Goal: Understand process/instructions: Learn about a topic

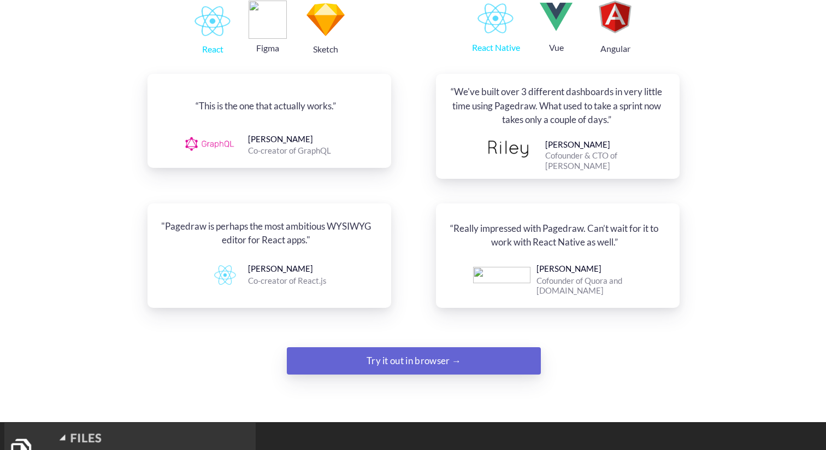
scroll to position [913, 0]
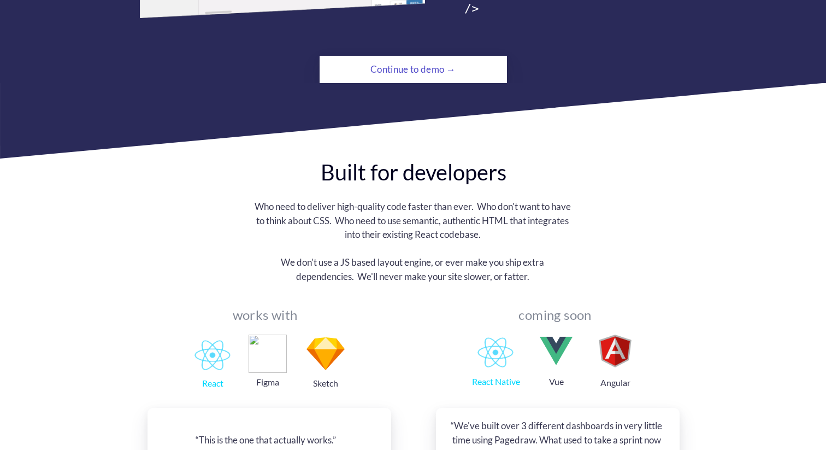
click at [401, 58] on div "Continue to demo →" at bounding box center [413, 69] width 128 height 22
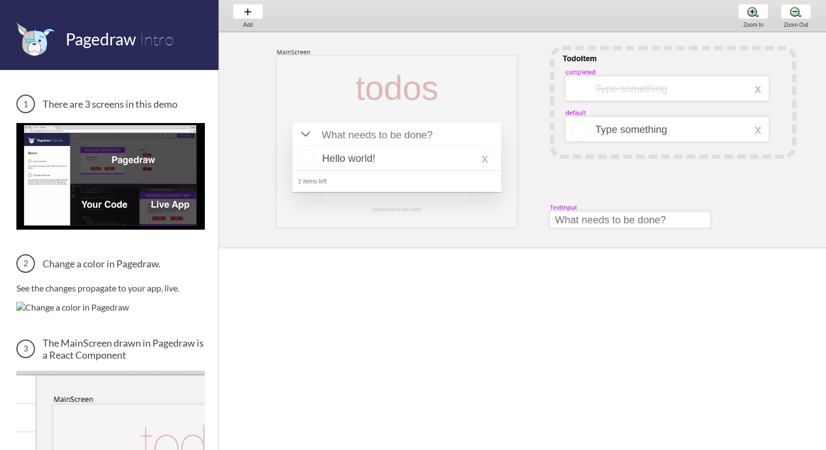
scroll to position [0, 17]
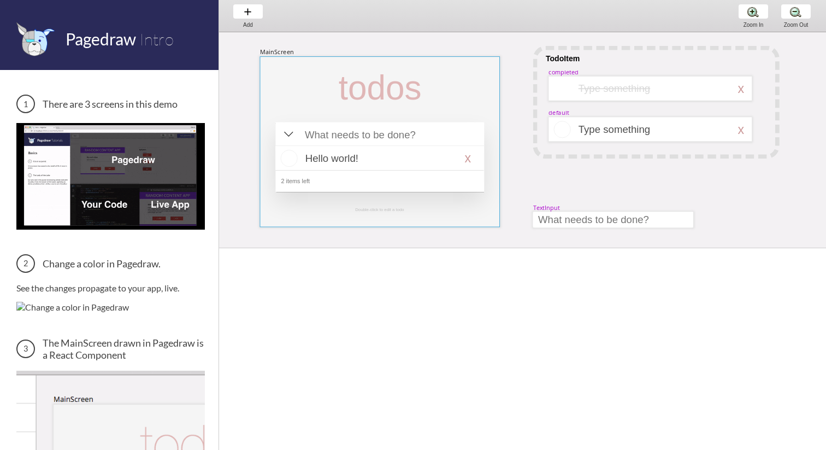
click at [433, 87] on div at bounding box center [380, 141] width 240 height 171
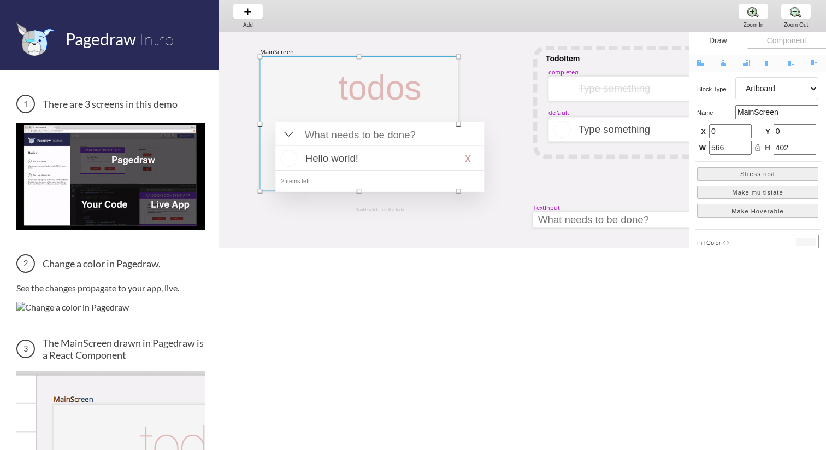
drag, startPoint x: 499, startPoint y: 228, endPoint x: 464, endPoint y: 200, distance: 44.7
click at [461, 193] on div at bounding box center [458, 191] width 4 height 4
type input "483"
type input "331"
click at [546, 150] on div at bounding box center [656, 102] width 247 height 113
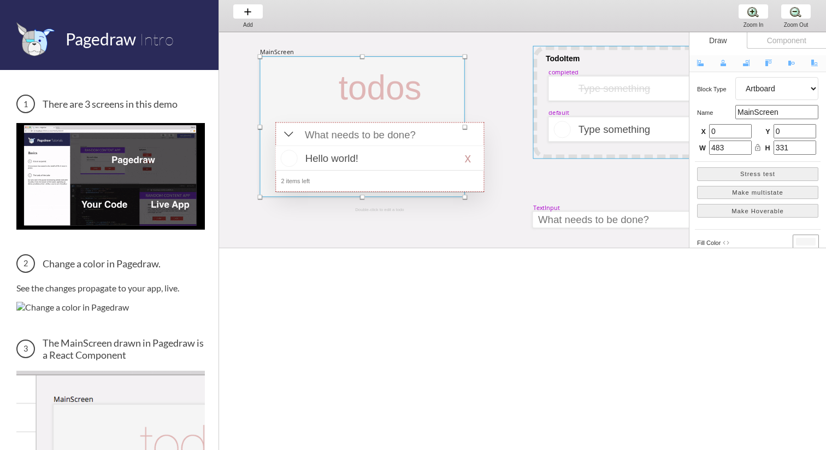
select select "1"
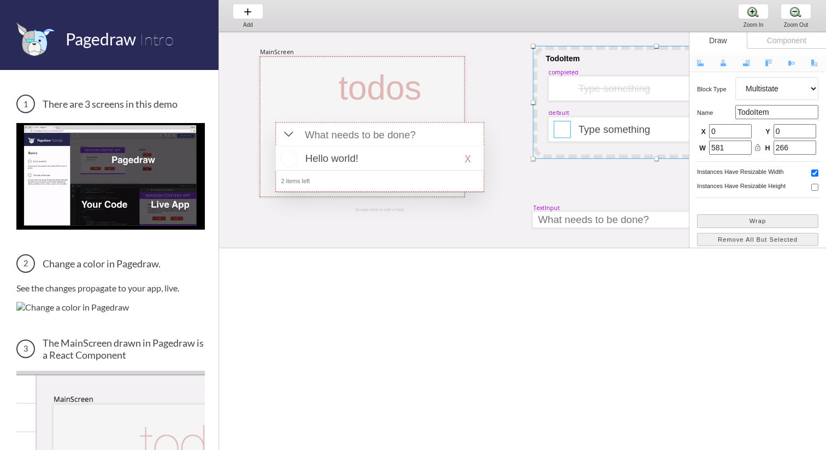
click at [561, 134] on div at bounding box center [562, 129] width 17 height 17
select select "4"
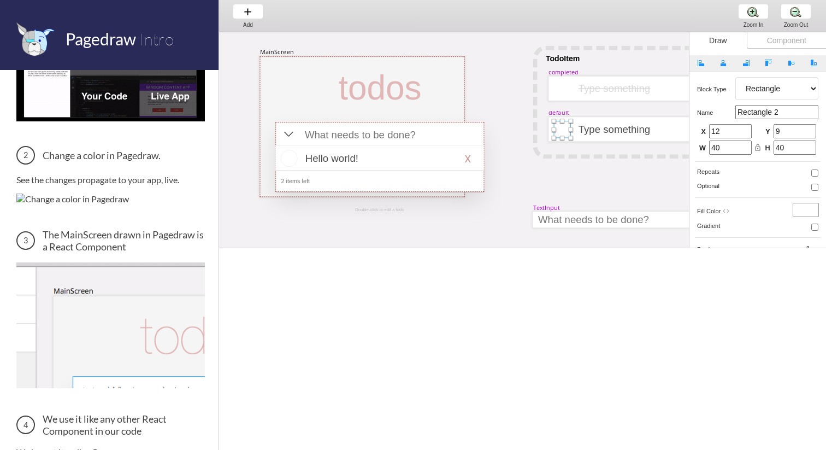
scroll to position [409, 0]
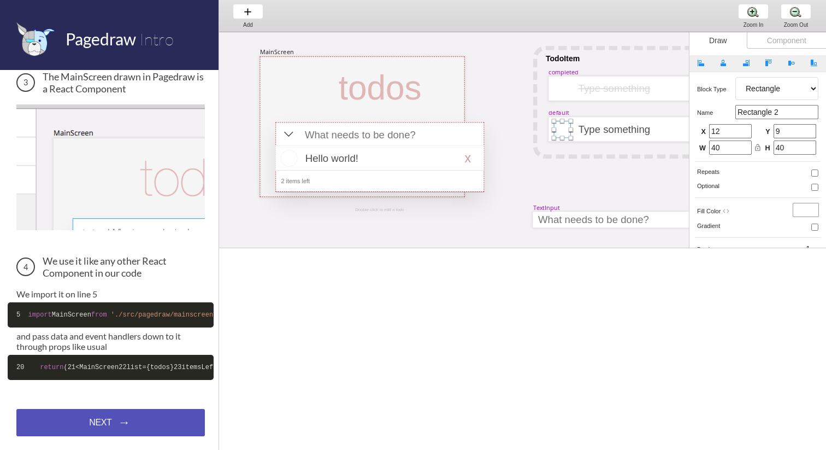
click at [122, 423] on div "NEXT → NEXT → NEXT →" at bounding box center [110, 422] width 189 height 27
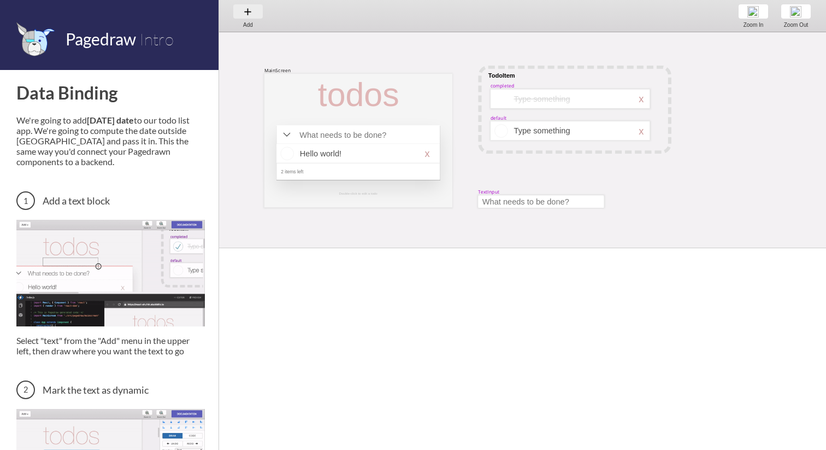
click at [244, 5] on div "Add Add Add" at bounding box center [248, 15] width 42 height 31
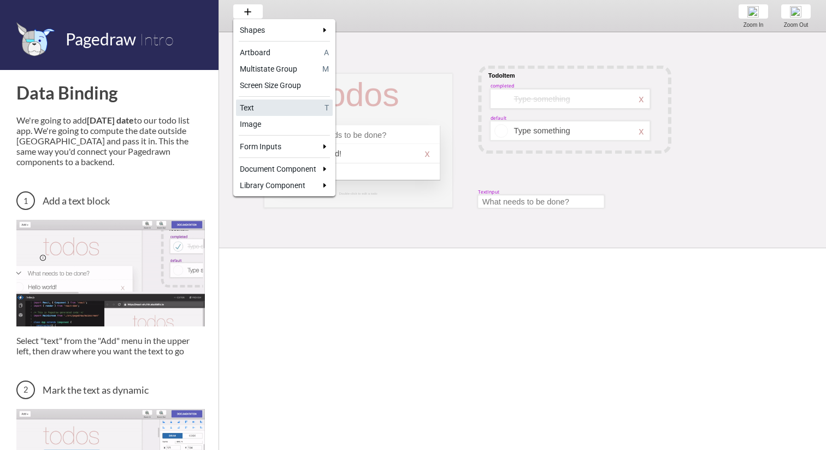
click at [279, 113] on link "Text T" at bounding box center [284, 107] width 97 height 16
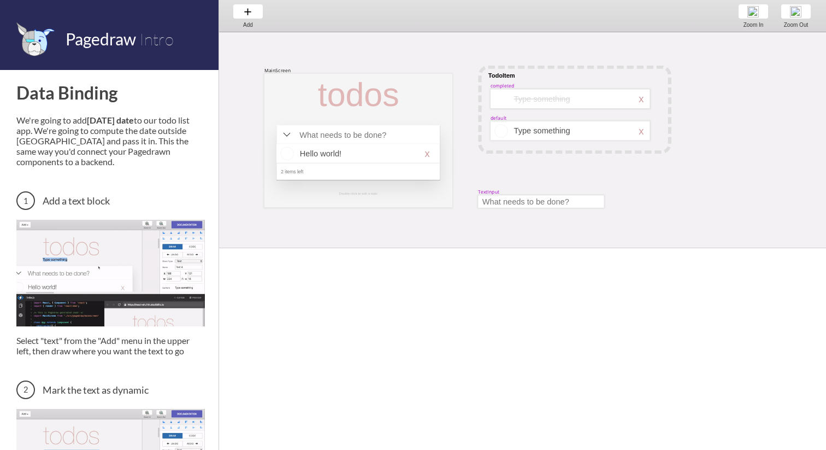
select select "3"
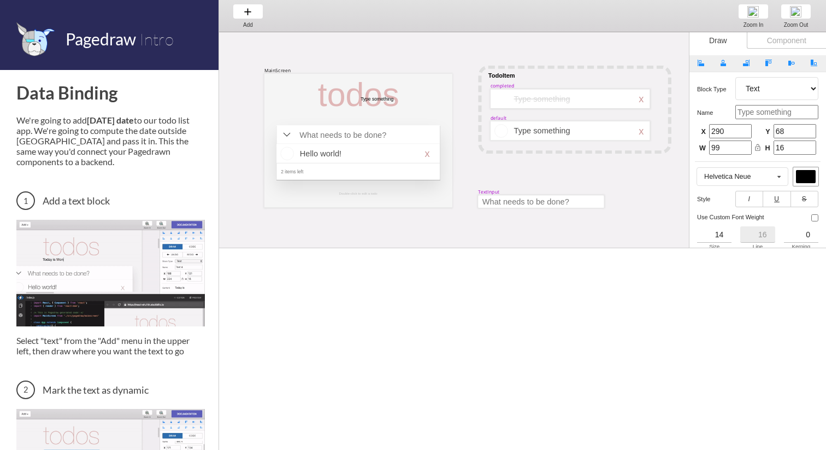
click at [744, 149] on input "99" at bounding box center [730, 147] width 43 height 14
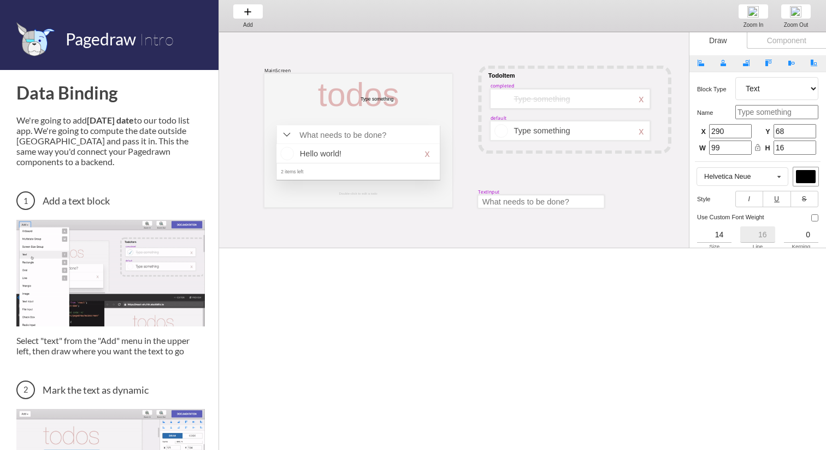
type input "96"
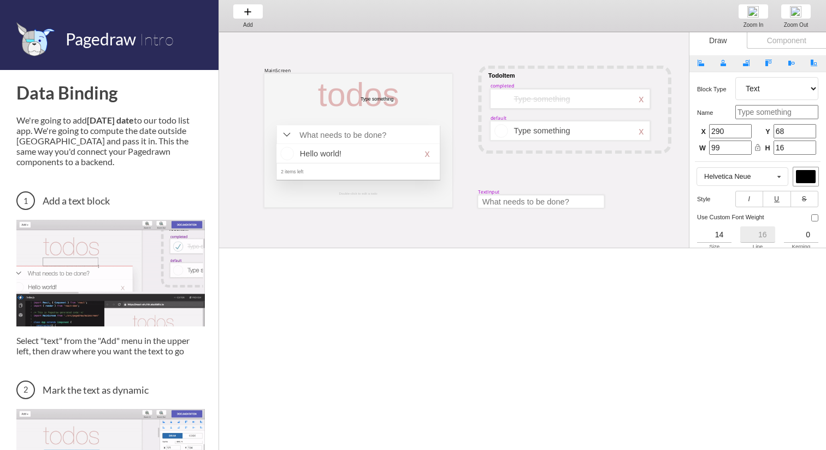
type input "32"
type input "60"
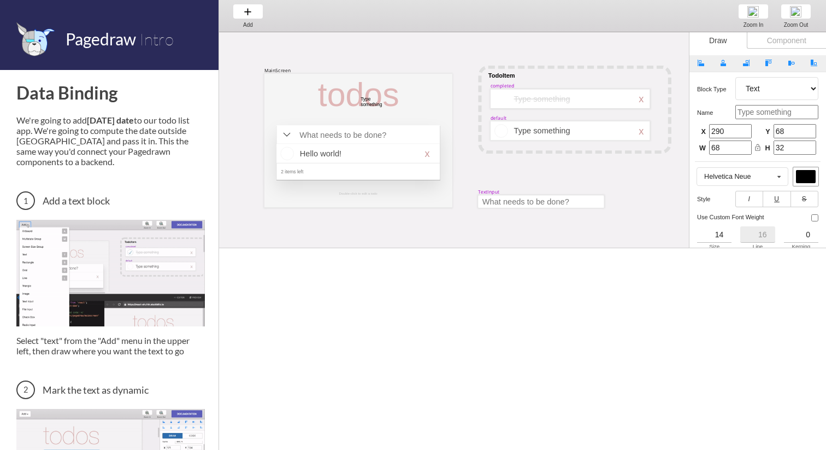
type input "48"
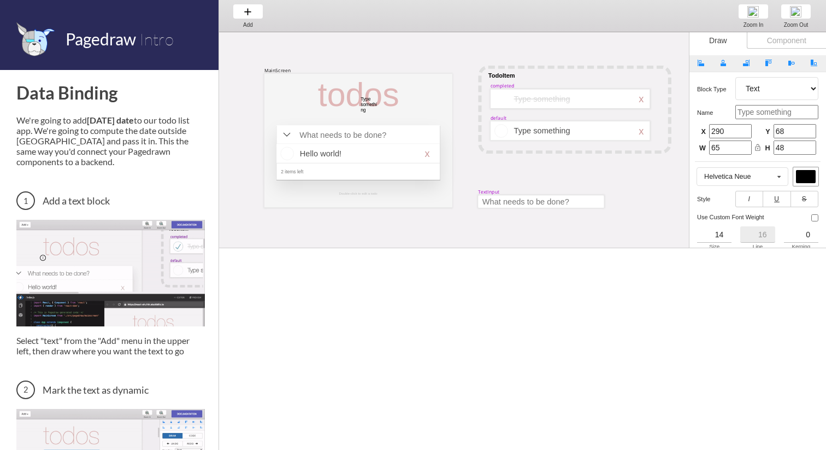
type input "66"
type input "32"
click at [746, 144] on input "74" at bounding box center [730, 147] width 43 height 14
click at [746, 144] on input "75" at bounding box center [730, 147] width 43 height 14
click at [746, 144] on input "76" at bounding box center [730, 147] width 43 height 14
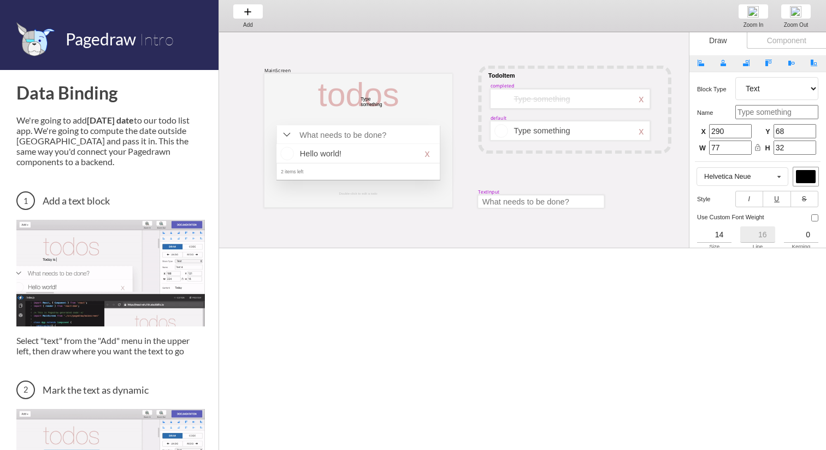
type input "77"
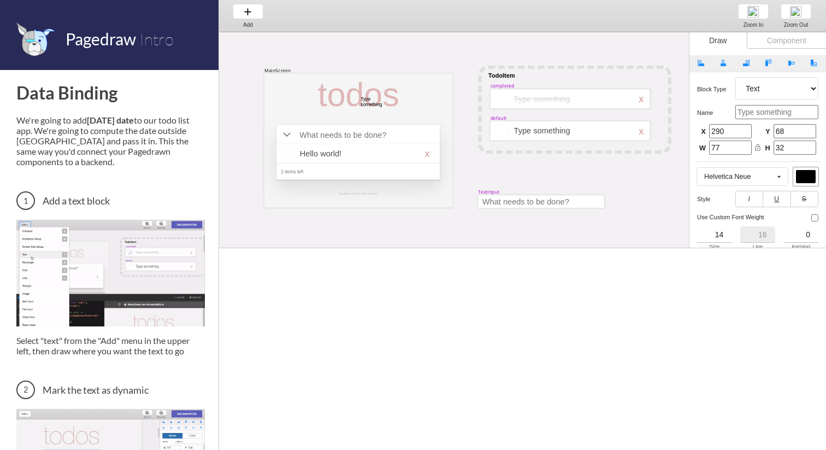
click at [746, 144] on input "77" at bounding box center [730, 147] width 43 height 14
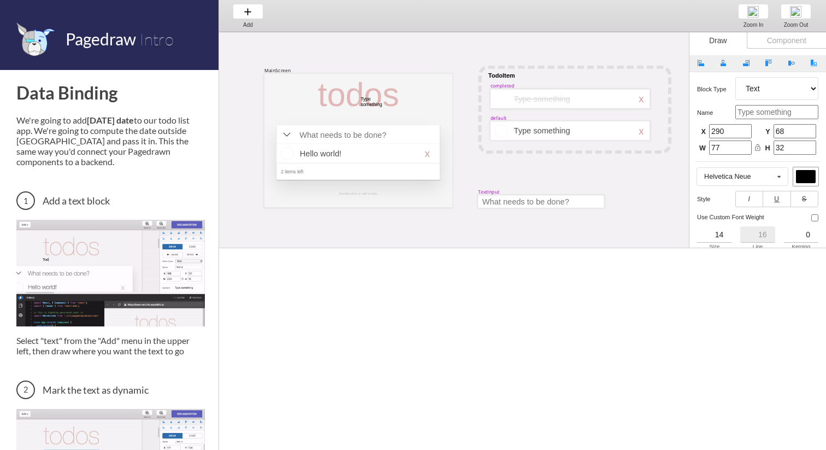
click at [563, 118] on div at bounding box center [574, 110] width 193 height 89
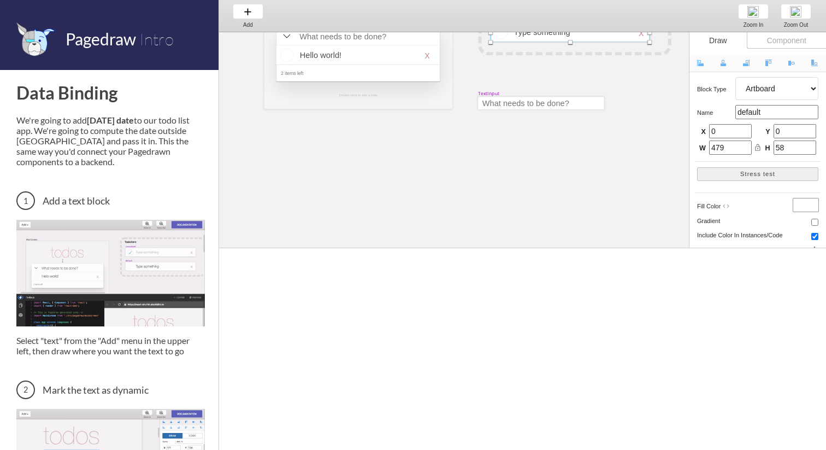
scroll to position [107, 0]
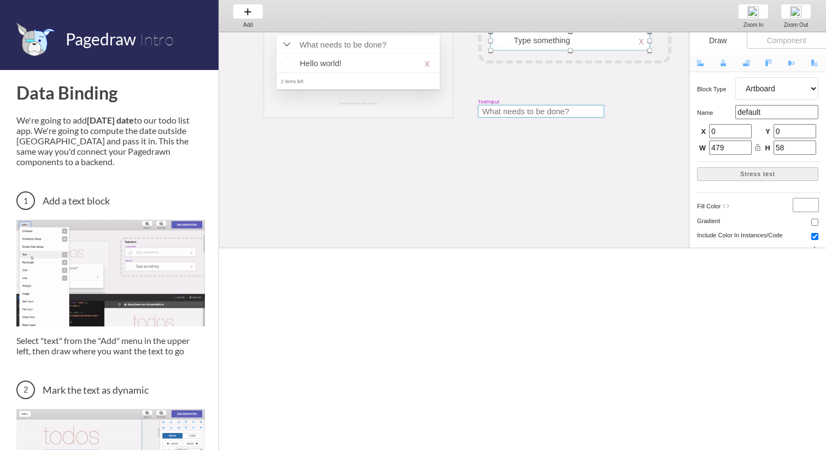
click at [549, 114] on div at bounding box center [541, 111] width 126 height 13
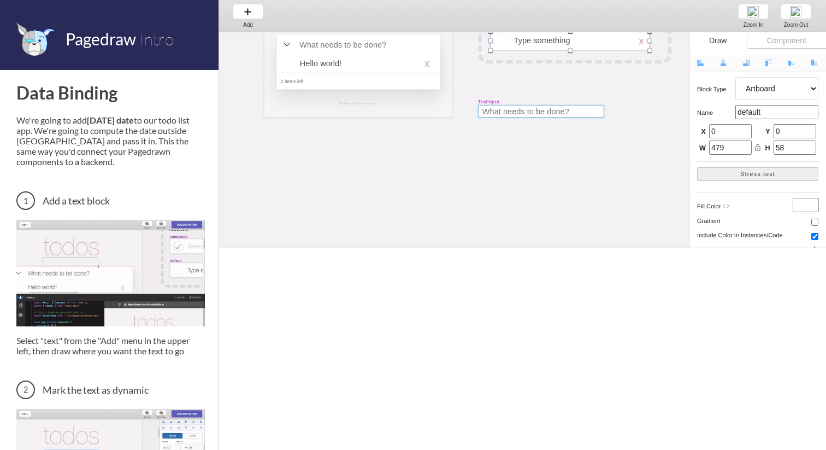
select select "9"
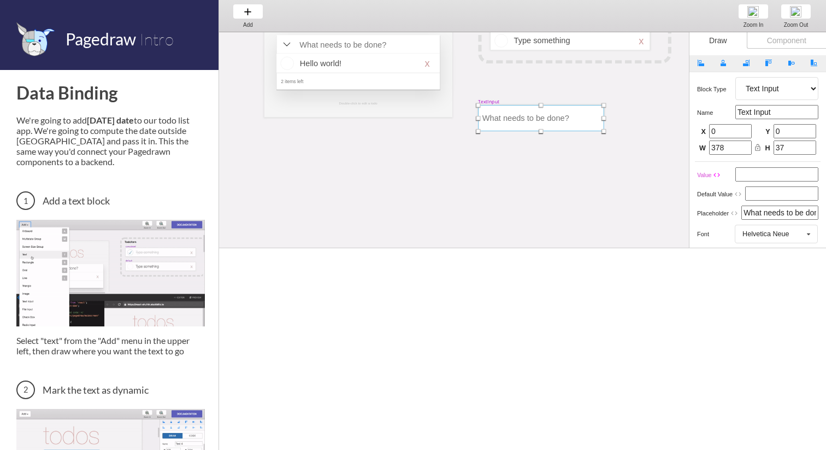
drag, startPoint x: 541, startPoint y: 118, endPoint x: 536, endPoint y: 131, distance: 14.5
click at [536, 131] on div "MainScreen todos Hello world! x 2 items left Double-click to edit a todo TodoIt…" at bounding box center [696, 165] width 955 height 479
type input "78"
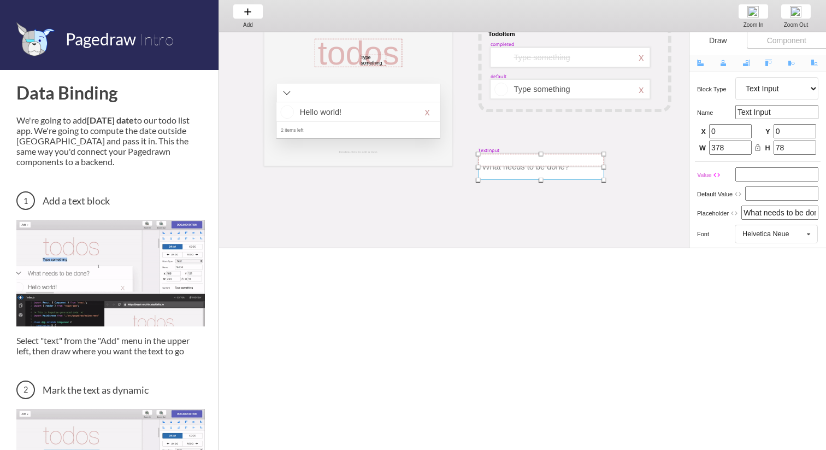
scroll to position [0, 0]
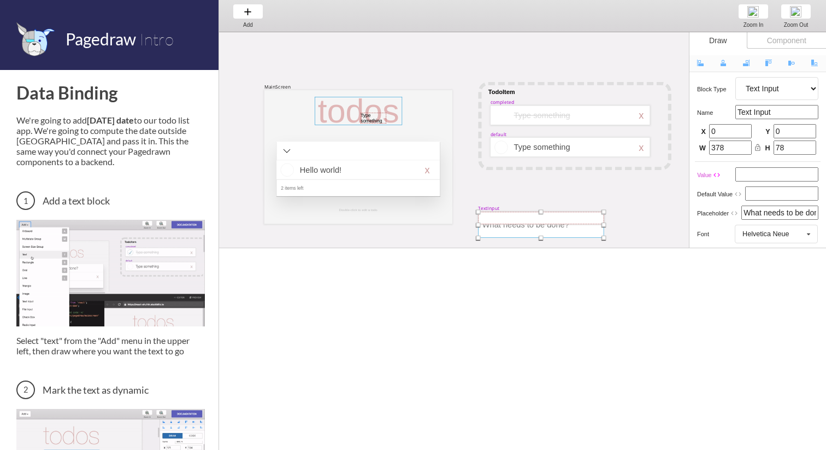
click at [321, 107] on div at bounding box center [358, 111] width 87 height 28
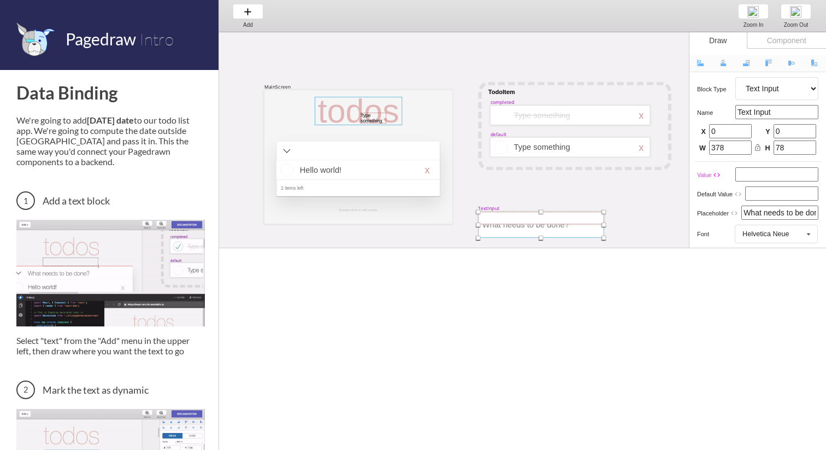
select select "3"
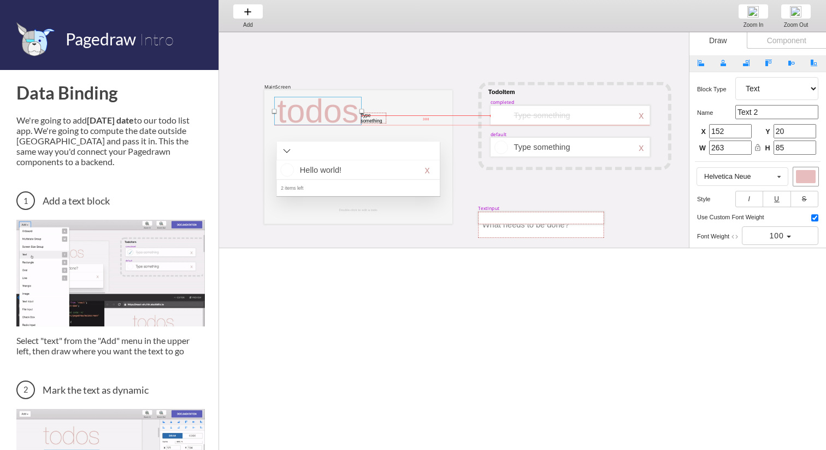
drag, startPoint x: 322, startPoint y: 107, endPoint x: 282, endPoint y: 107, distance: 40.4
click at [282, 107] on div at bounding box center [317, 111] width 87 height 28
type input "30"
